Goal: Use online tool/utility: Utilize a website feature to perform a specific function

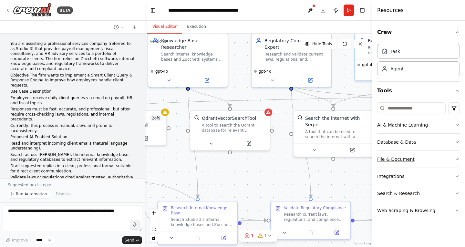
scroll to position [751, 0]
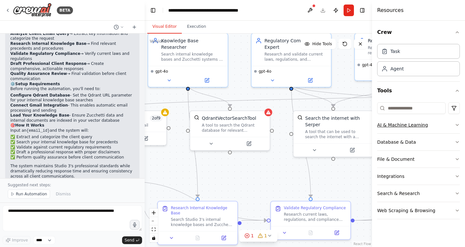
click at [411, 124] on button "AI & Machine Learning" at bounding box center [418, 125] width 83 height 17
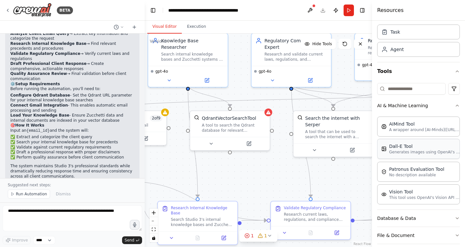
scroll to position [0, 0]
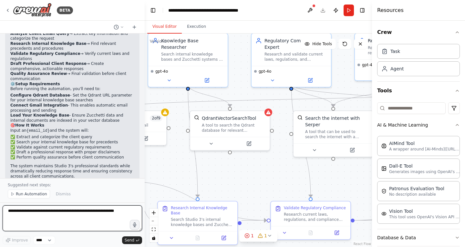
click at [110, 217] on textarea at bounding box center [73, 218] width 140 height 26
click at [38, 194] on span "Run Automation" at bounding box center [31, 194] width 31 height 5
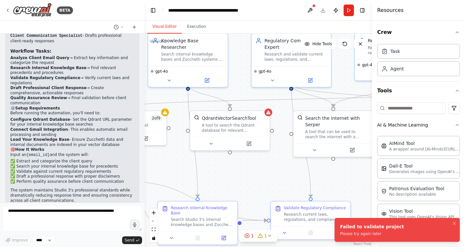
click at [376, 233] on div "Please try again later" at bounding box center [372, 233] width 64 height 5
click at [259, 237] on icon at bounding box center [260, 235] width 5 height 5
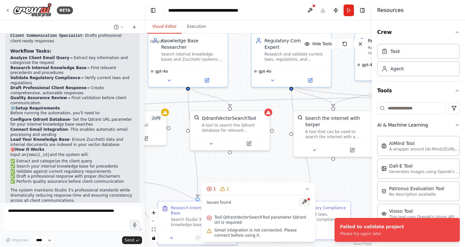
click at [306, 202] on button at bounding box center [304, 202] width 11 height 8
click at [350, 14] on button "Run" at bounding box center [349, 11] width 10 height 12
click at [309, 8] on button at bounding box center [310, 11] width 10 height 12
